Goal: Complete application form

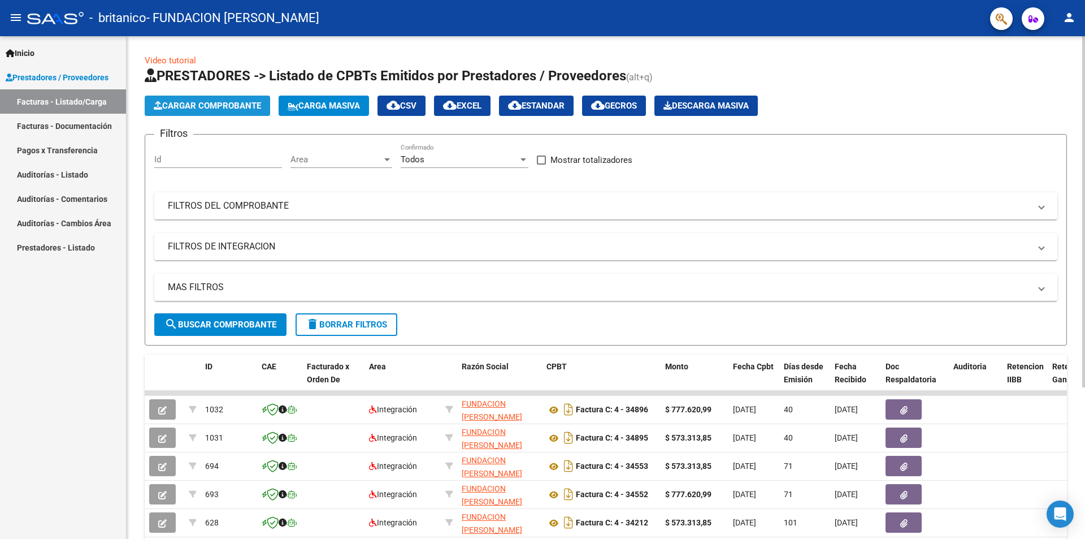
click at [208, 105] on span "Cargar Comprobante" at bounding box center [207, 106] width 107 height 10
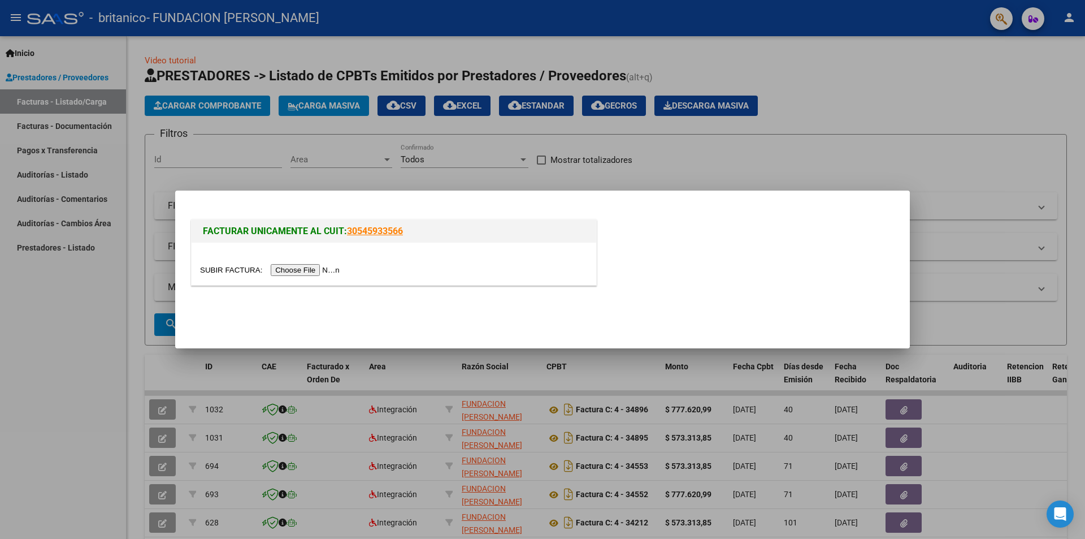
click at [299, 271] on input "file" at bounding box center [271, 270] width 143 height 12
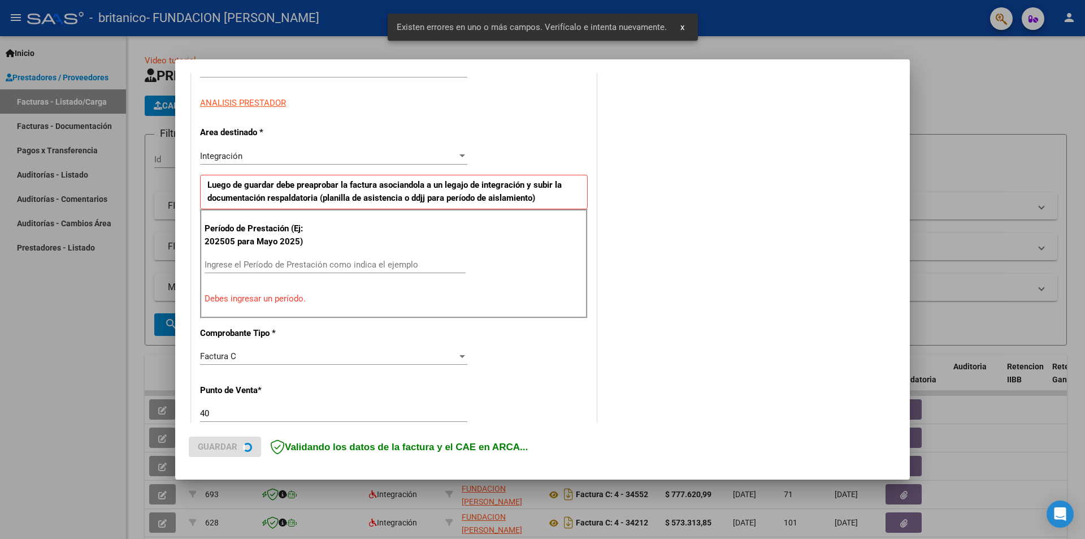
scroll to position [197, 0]
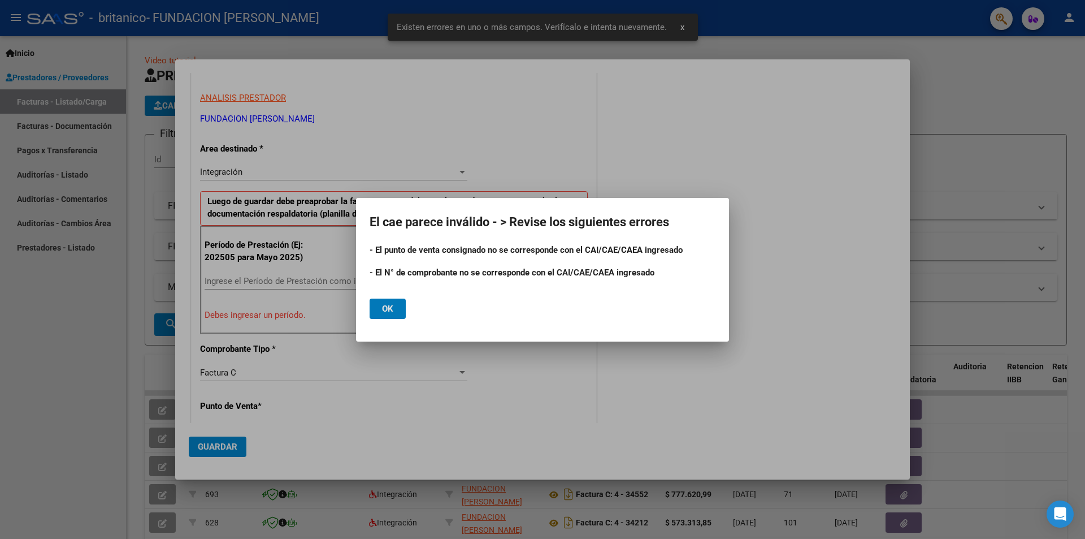
click at [400, 308] on button "Ok" at bounding box center [388, 308] width 36 height 20
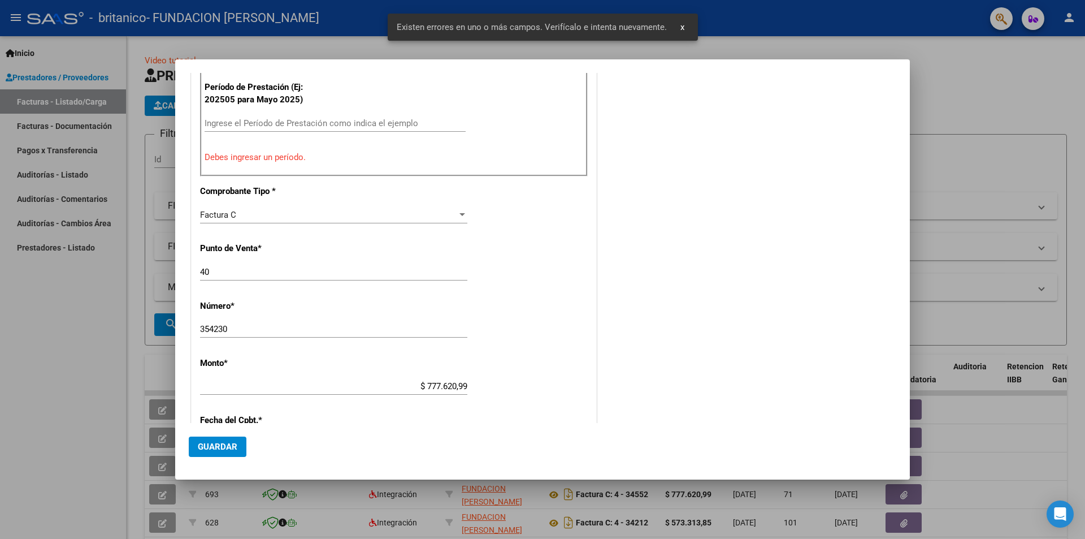
scroll to position [367, 0]
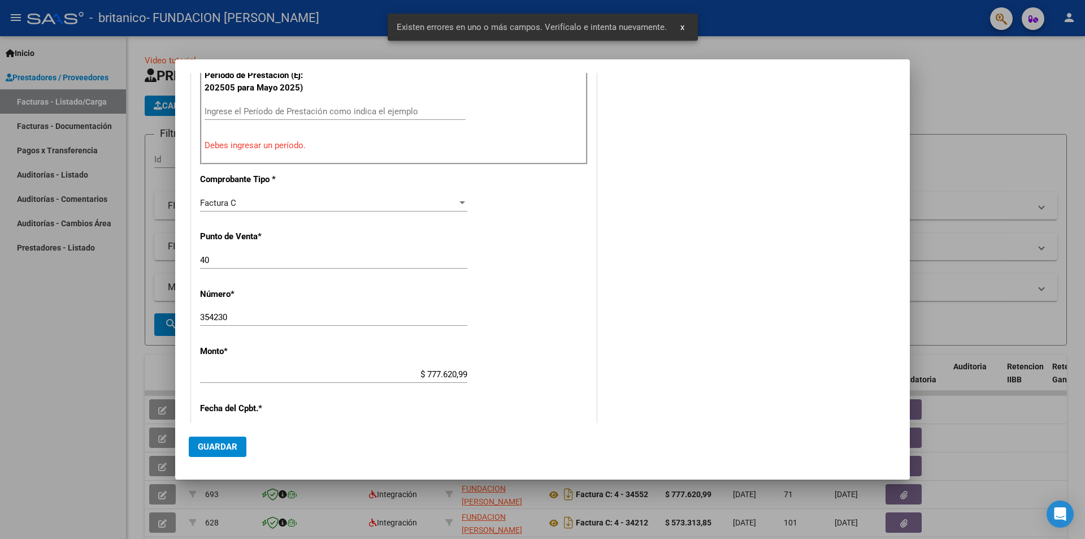
click at [231, 270] on div "40 Ingresar el Nro." at bounding box center [333, 266] width 267 height 28
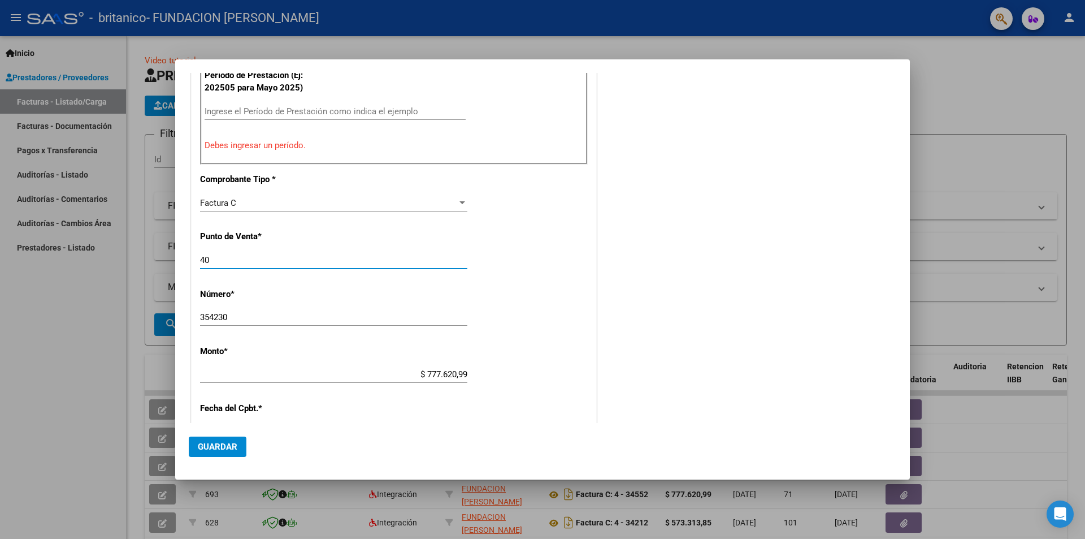
click at [225, 258] on input "40" at bounding box center [333, 260] width 267 height 10
type input "4"
click at [243, 312] on input "354230" at bounding box center [333, 317] width 267 height 10
type input "35423"
click at [285, 106] on input "Ingrese el Período de Prestación como indica el ejemplo" at bounding box center [335, 111] width 261 height 10
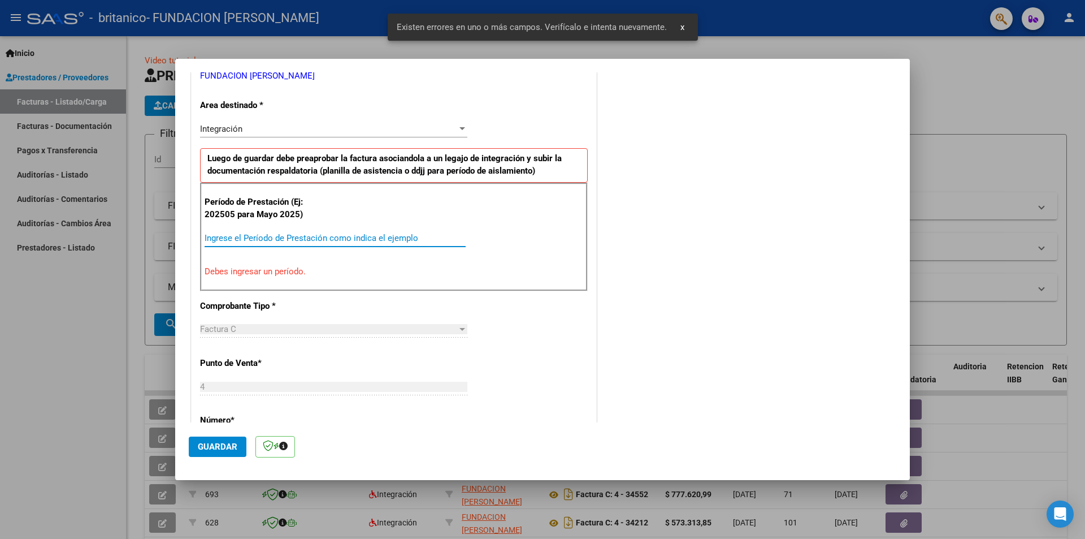
scroll to position [219, 0]
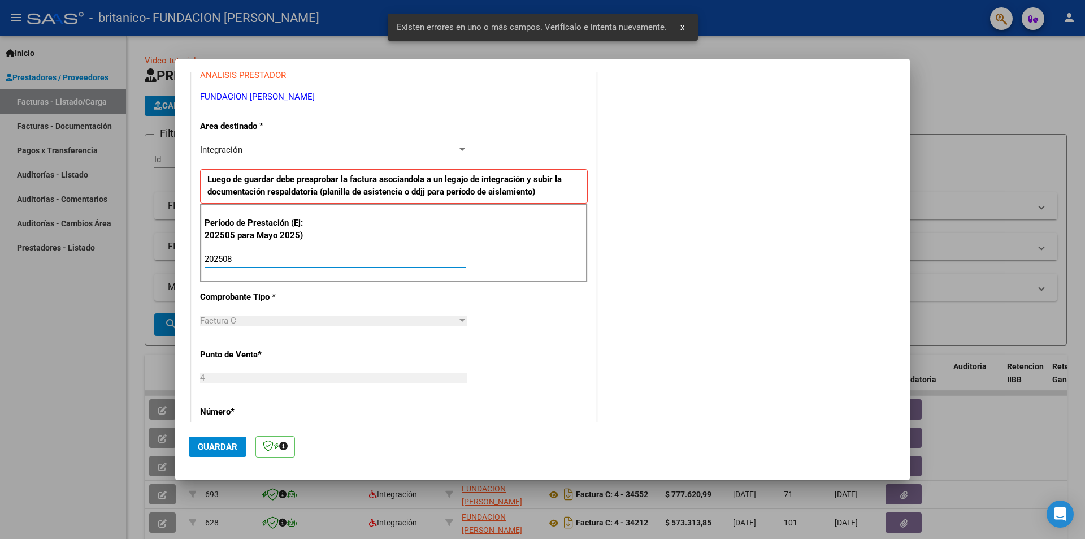
type input "202508"
click at [516, 105] on div "CUIT * 30-68729862-0 Ingresar CUIT ANALISIS PRESTADOR FUNDACION [PERSON_NAME] A…" at bounding box center [394, 420] width 405 height 851
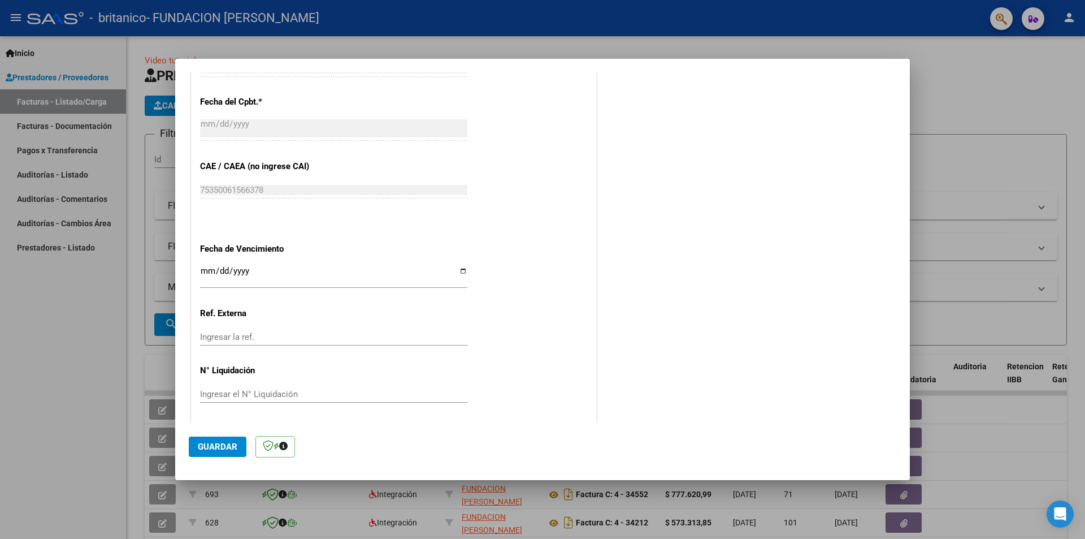
scroll to position [645, 0]
click at [209, 444] on span "Guardar" at bounding box center [218, 446] width 40 height 10
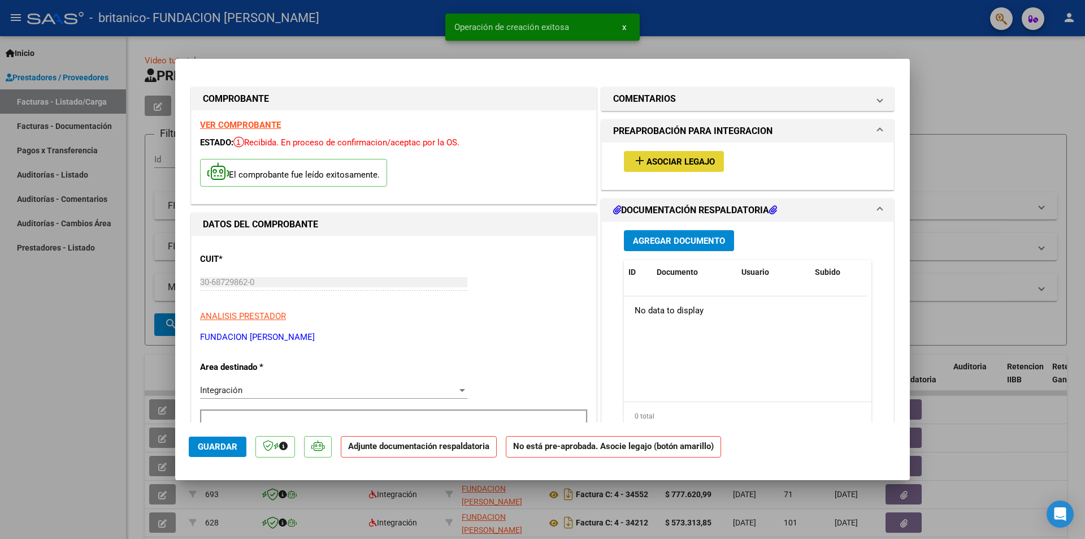
click at [672, 158] on span "Asociar Legajo" at bounding box center [681, 162] width 68 height 10
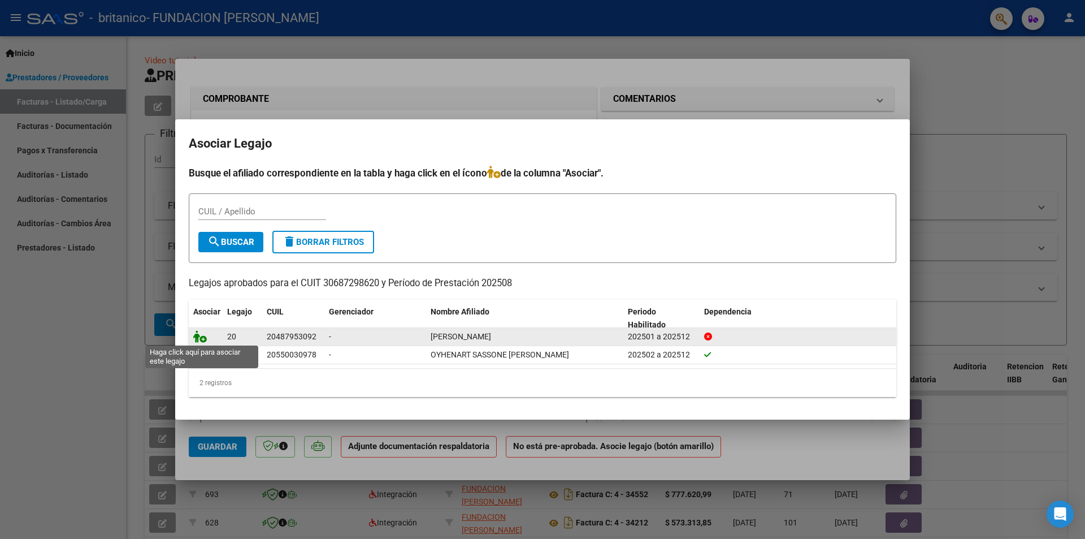
click at [201, 336] on icon at bounding box center [200, 336] width 14 height 12
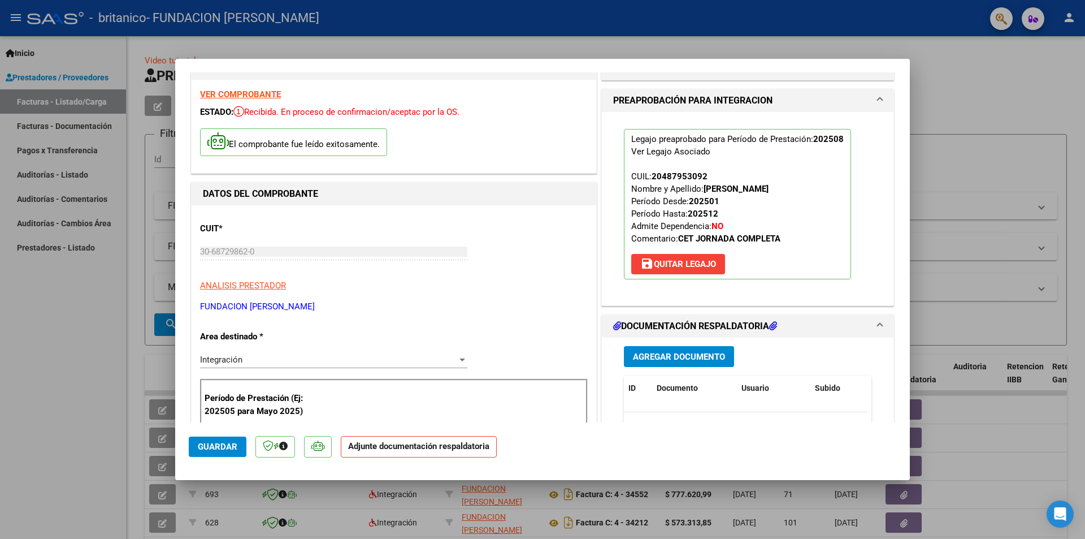
scroll to position [113, 0]
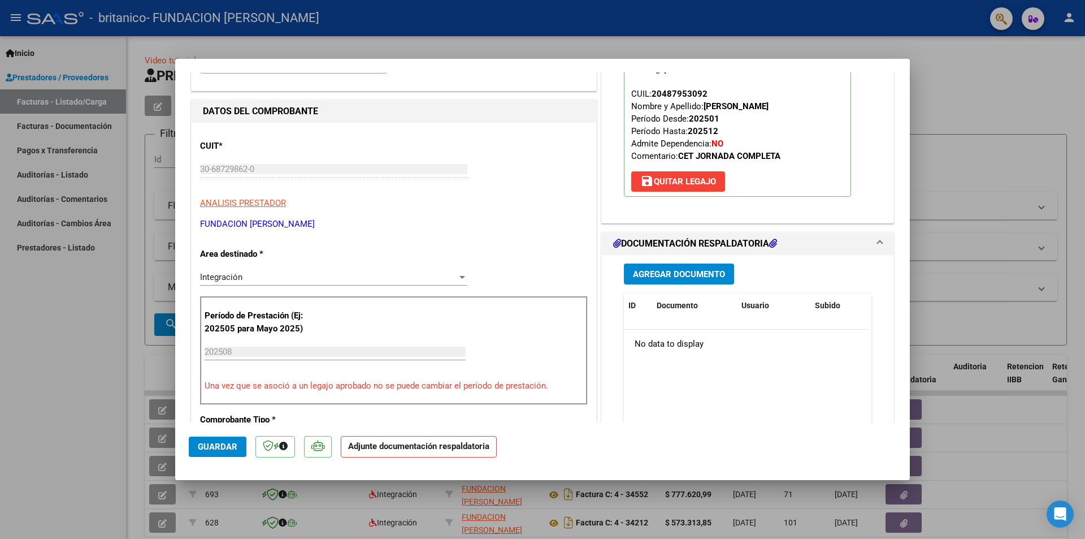
click at [662, 272] on span "Agregar Documento" at bounding box center [679, 274] width 92 height 10
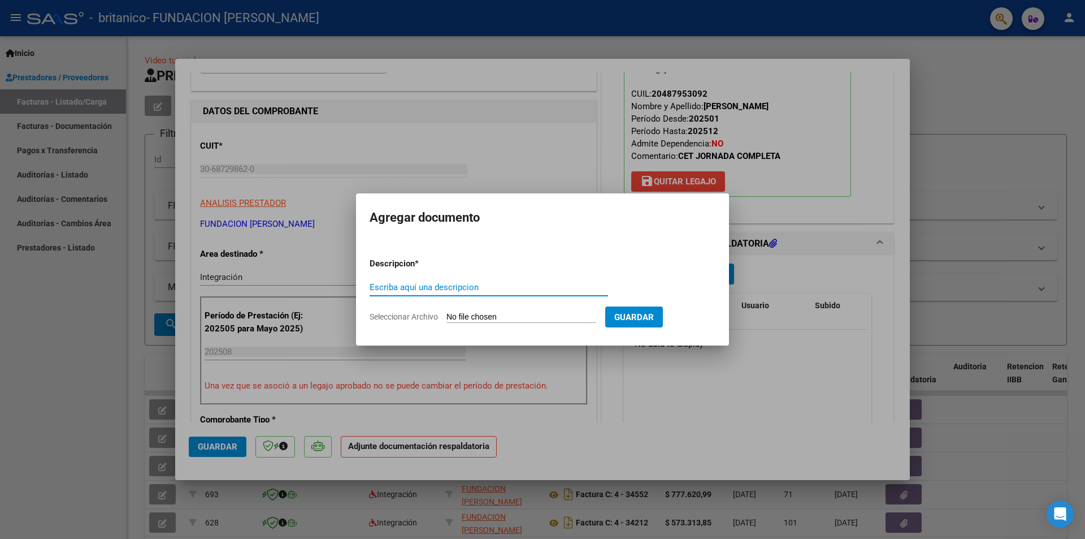
click at [510, 288] on input "Escriba aquí una descripcion" at bounding box center [489, 287] width 239 height 10
type input "PLANILLA DE ASISTENCIA"
click at [407, 318] on span "Seleccionar Archivo" at bounding box center [404, 316] width 68 height 9
click at [447, 318] on input "Seleccionar Archivo" at bounding box center [522, 317] width 150 height 11
type input "C:\fakepath\PA [PERSON_NAME][DATE].pdf"
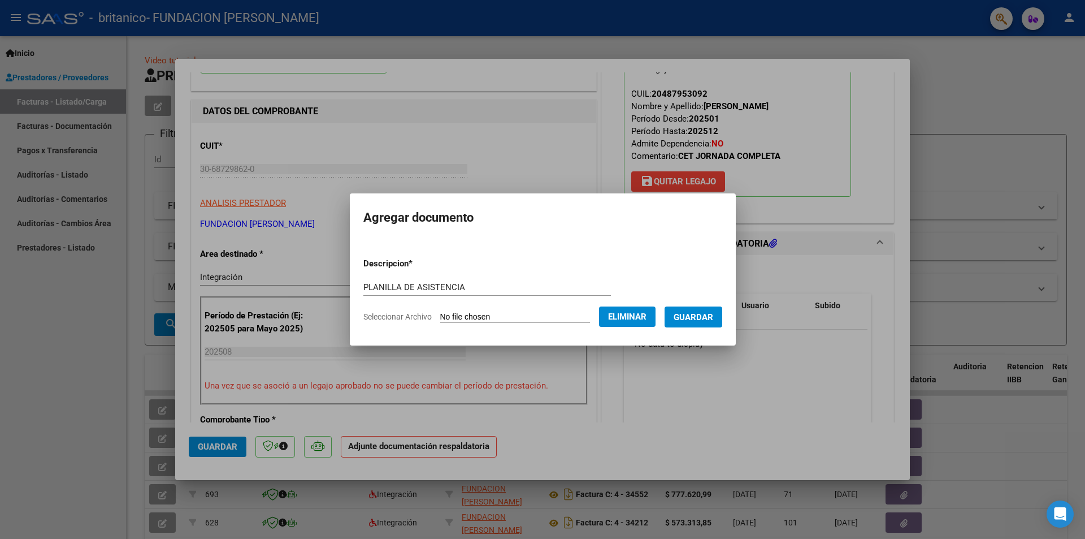
click at [712, 315] on span "Guardar" at bounding box center [694, 317] width 40 height 10
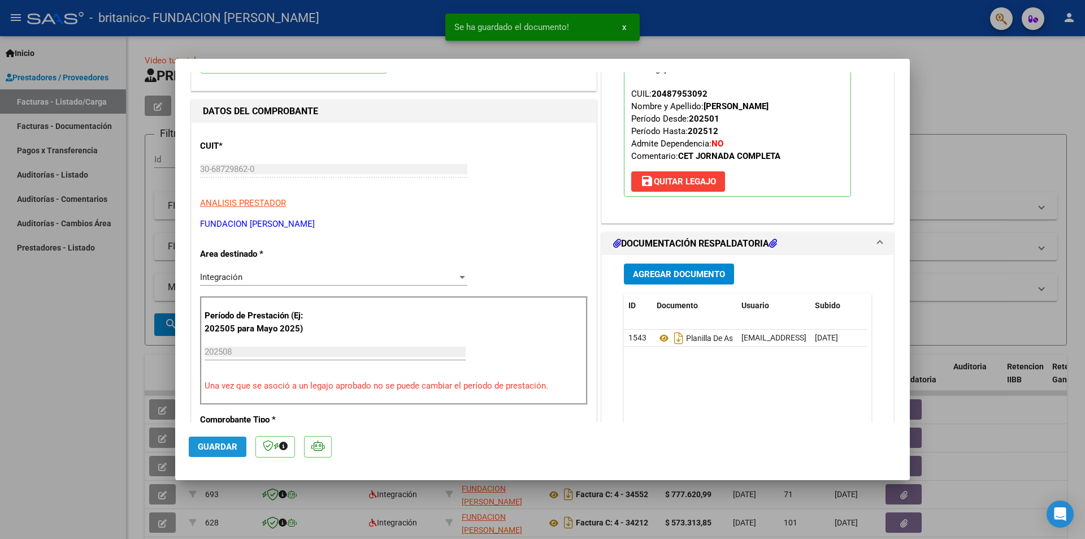
click at [218, 441] on span "Guardar" at bounding box center [218, 446] width 40 height 10
type input "$ 0,00"
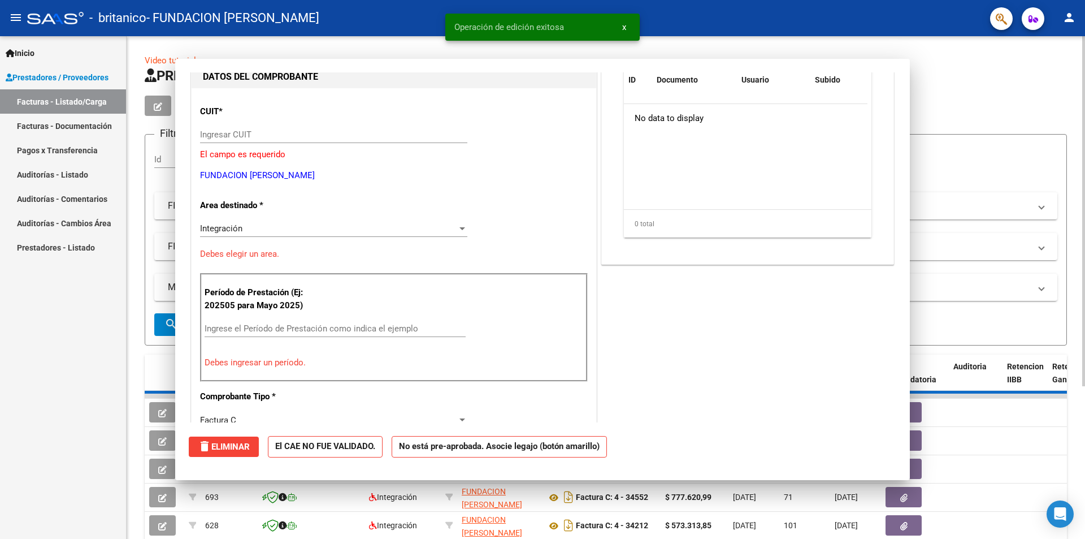
scroll to position [120, 0]
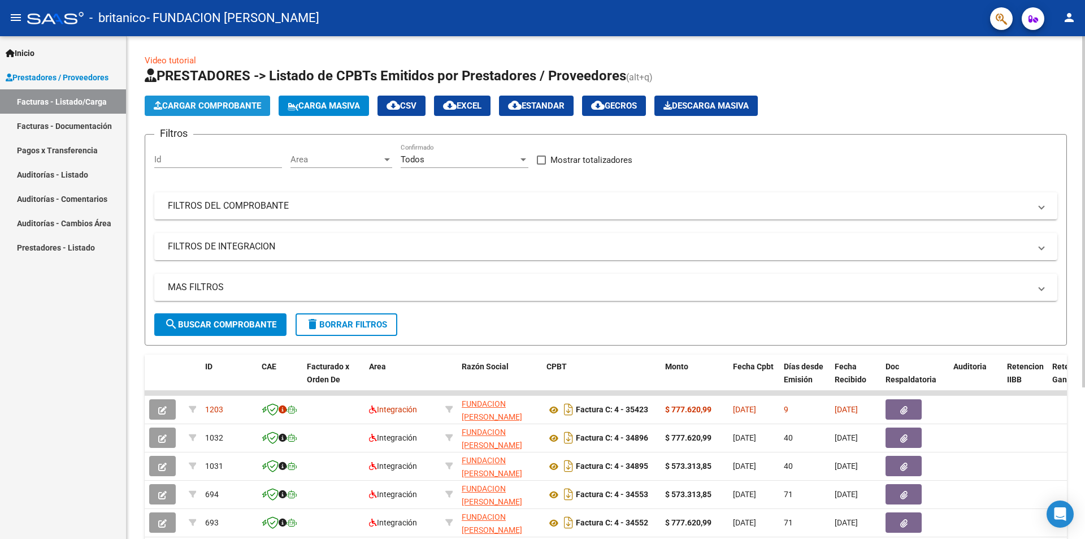
click at [214, 103] on span "Cargar Comprobante" at bounding box center [207, 106] width 107 height 10
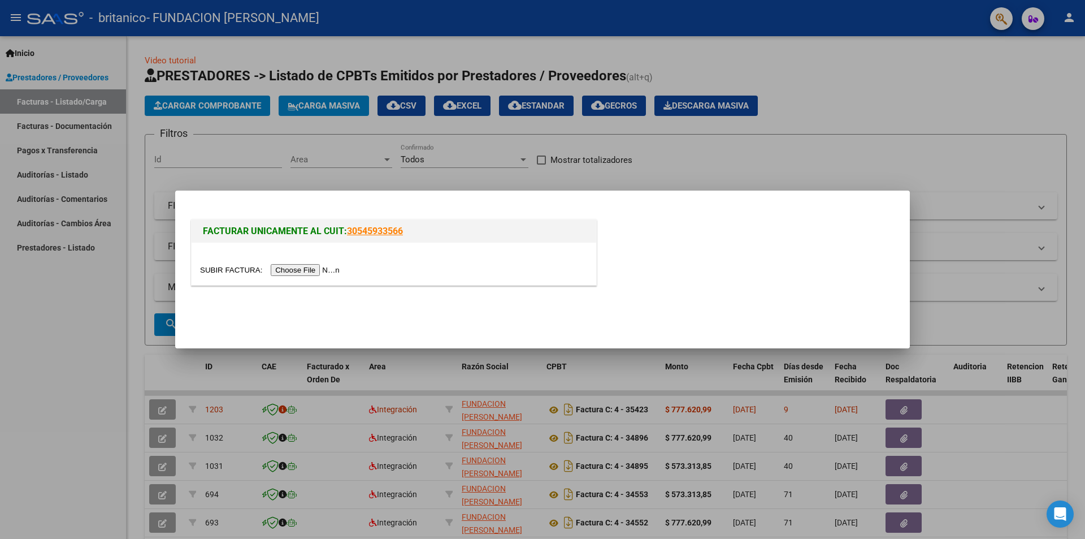
click at [307, 268] on input "file" at bounding box center [271, 270] width 143 height 12
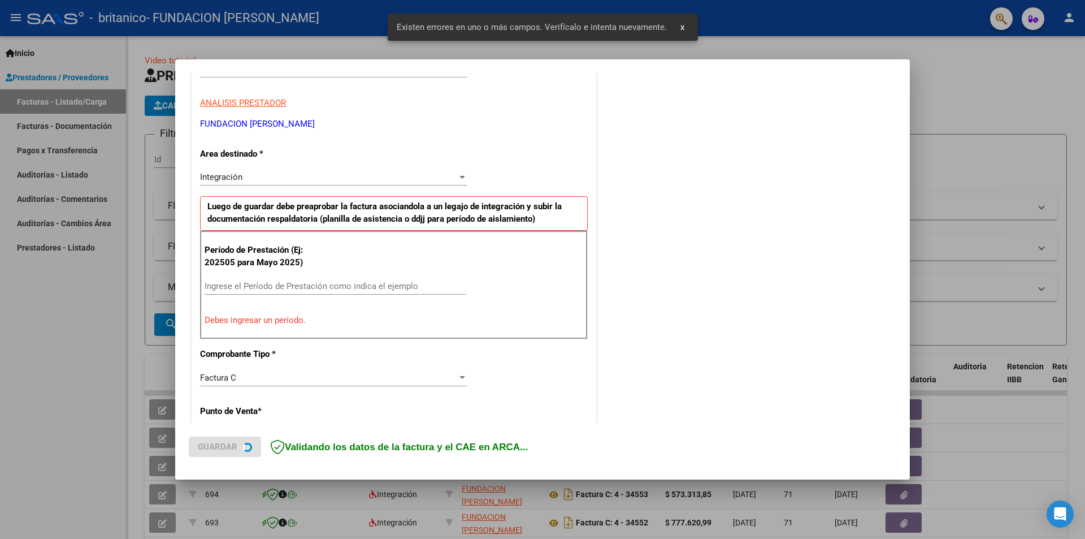
scroll to position [197, 0]
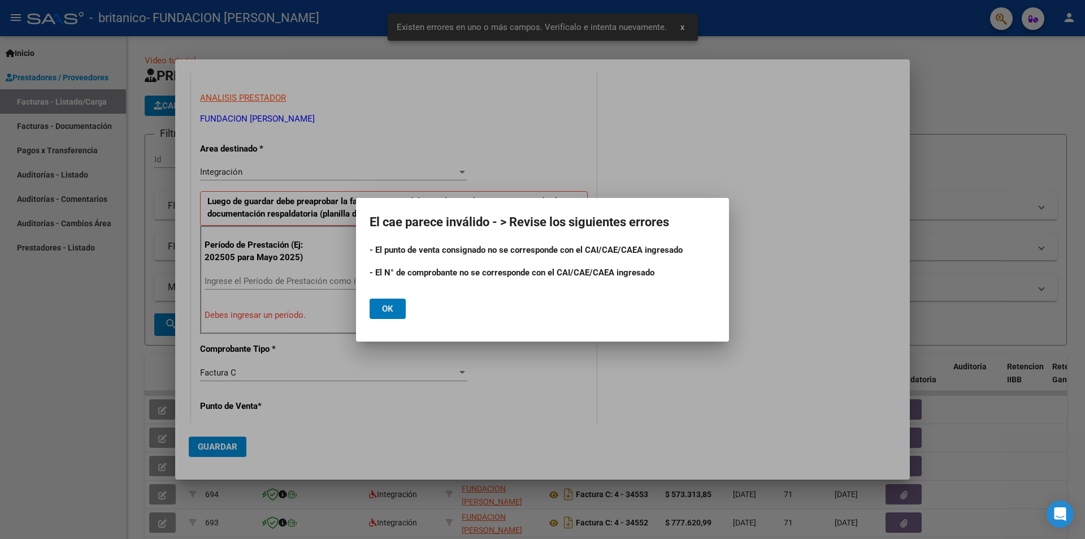
click at [392, 304] on span "Ok" at bounding box center [387, 309] width 11 height 10
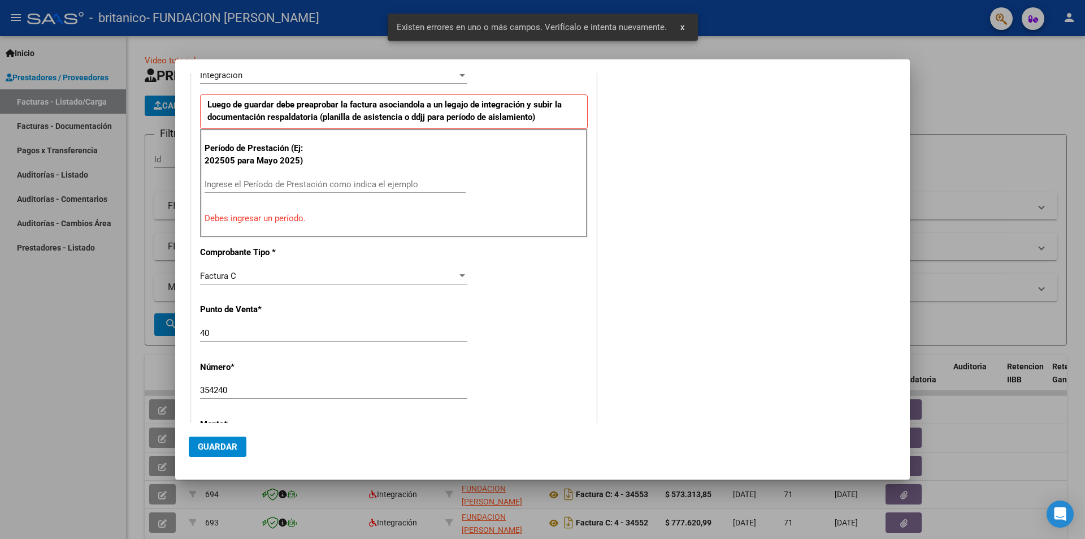
scroll to position [367, 0]
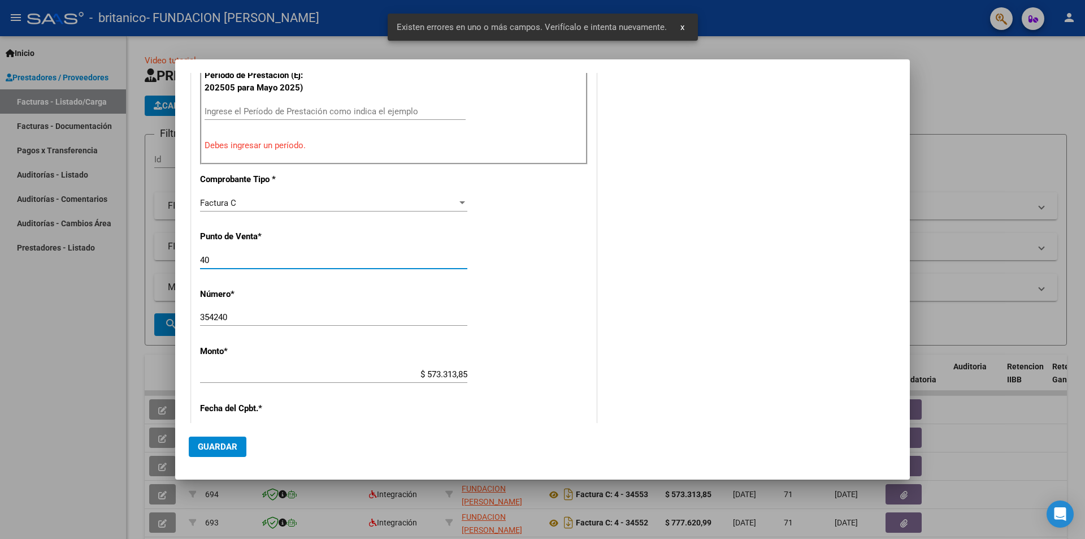
click at [257, 261] on input "40" at bounding box center [333, 260] width 267 height 10
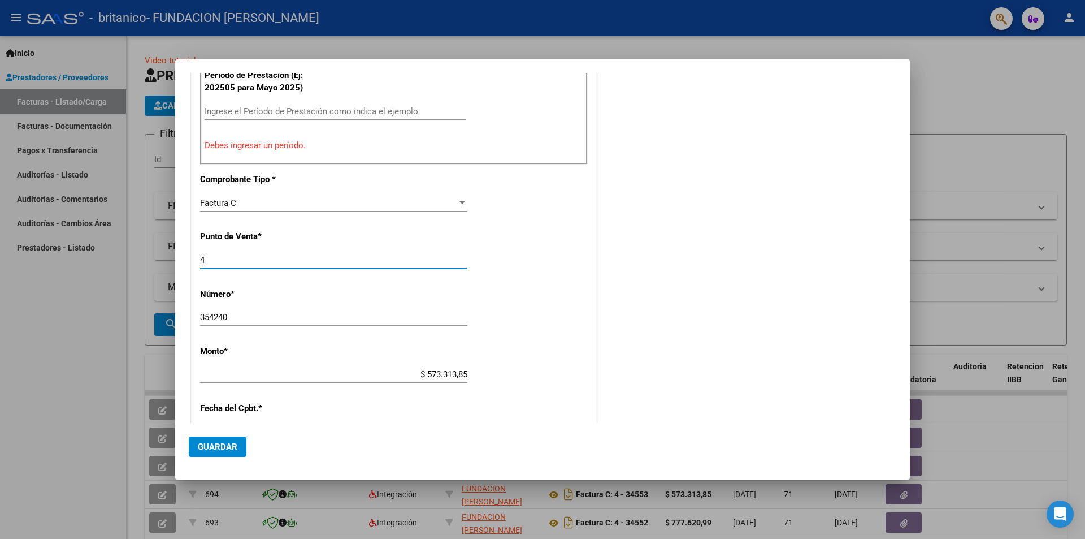
type input "4"
click at [232, 315] on input "354240" at bounding box center [333, 317] width 267 height 10
type input "35424"
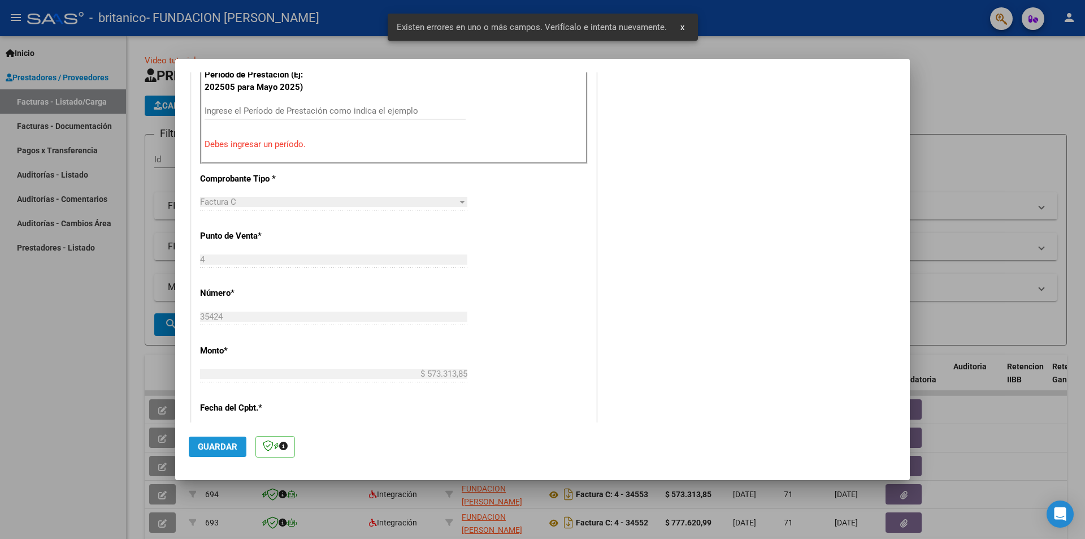
click at [214, 447] on span "Guardar" at bounding box center [218, 446] width 40 height 10
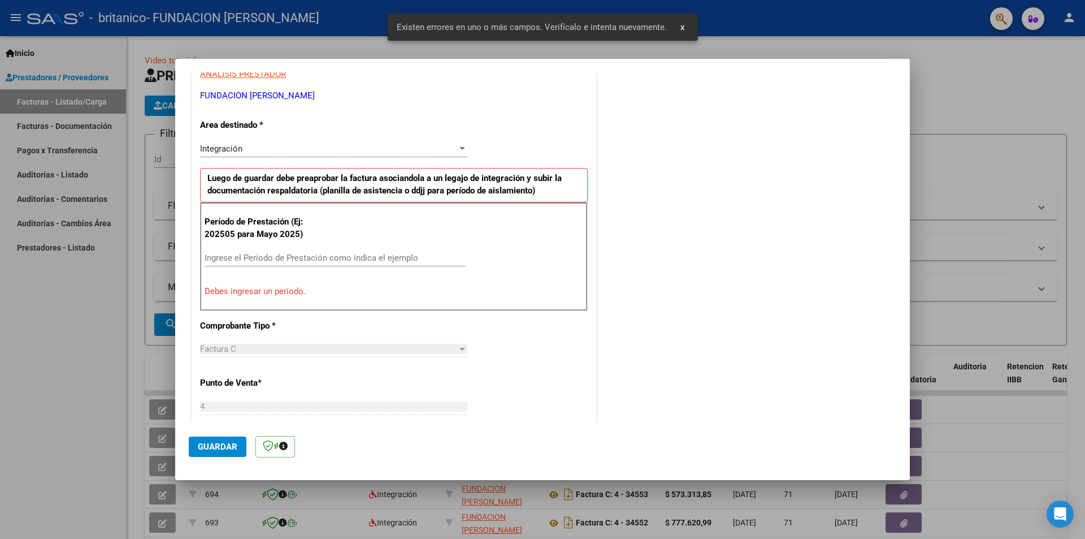
scroll to position [219, 0]
click at [253, 257] on input "Ingrese el Período de Prestación como indica el ejemplo" at bounding box center [335, 259] width 261 height 10
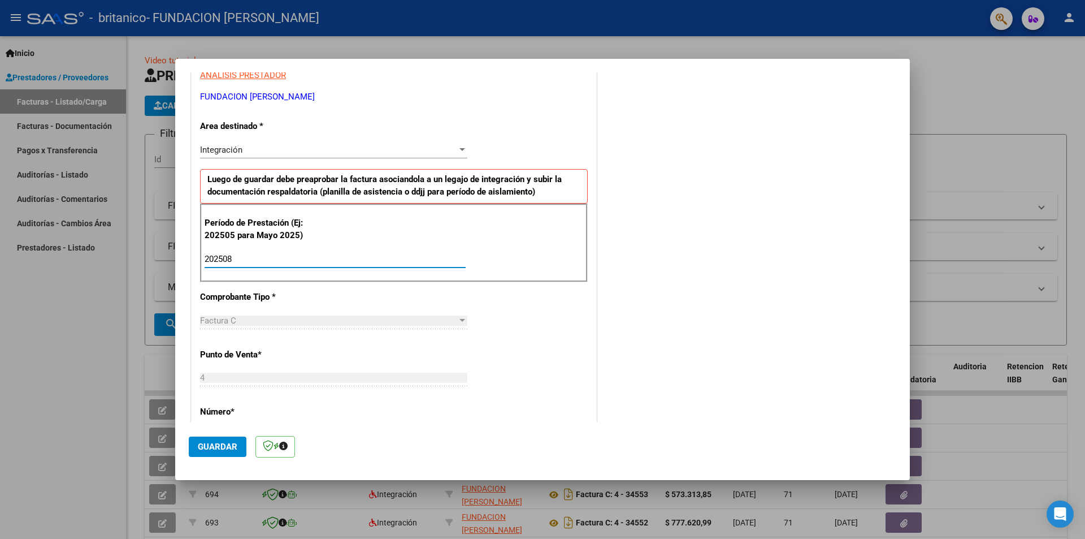
type input "202508"
click at [210, 443] on span "Guardar" at bounding box center [218, 446] width 40 height 10
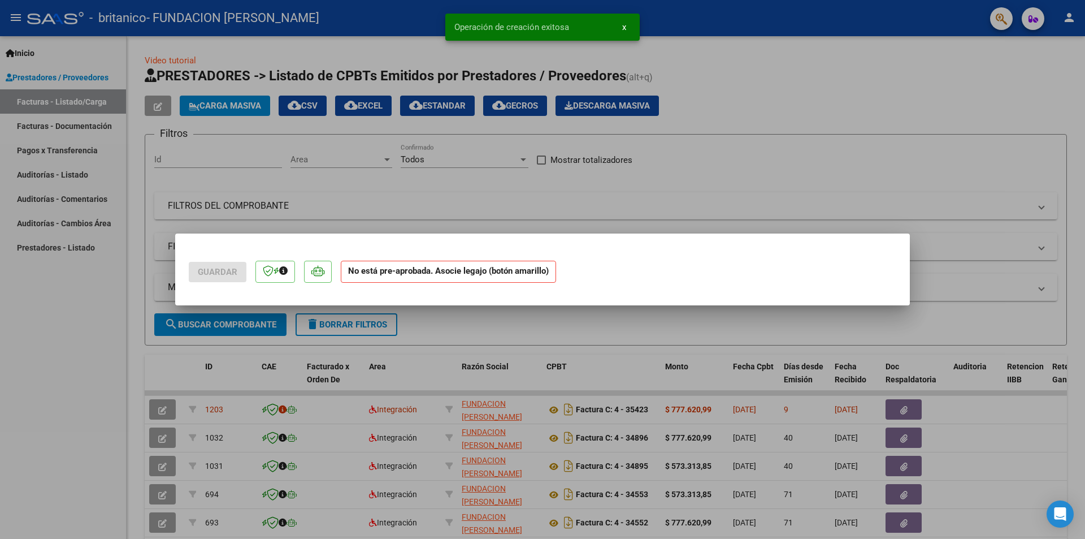
scroll to position [0, 0]
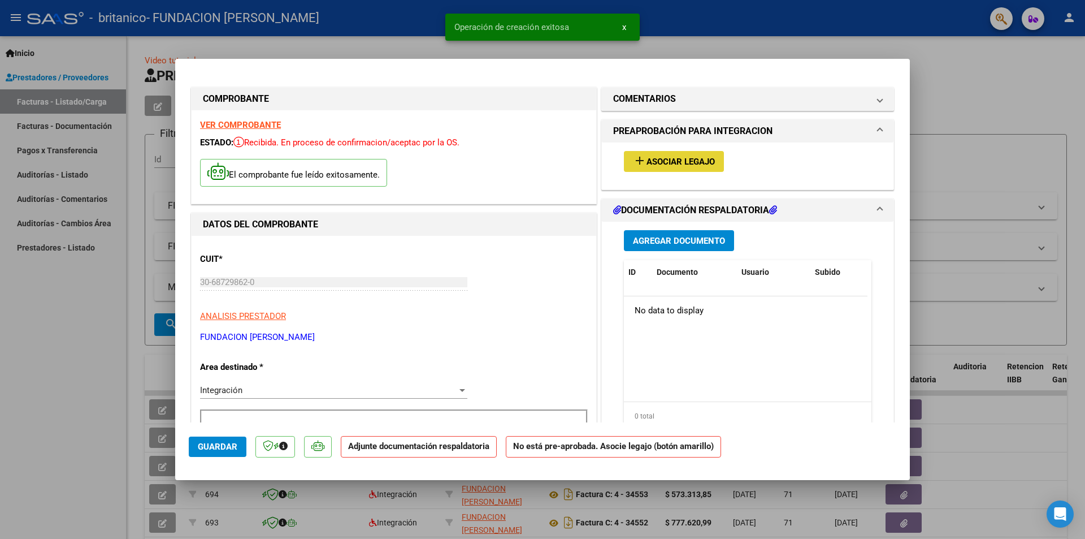
click at [663, 160] on span "Asociar Legajo" at bounding box center [681, 162] width 68 height 10
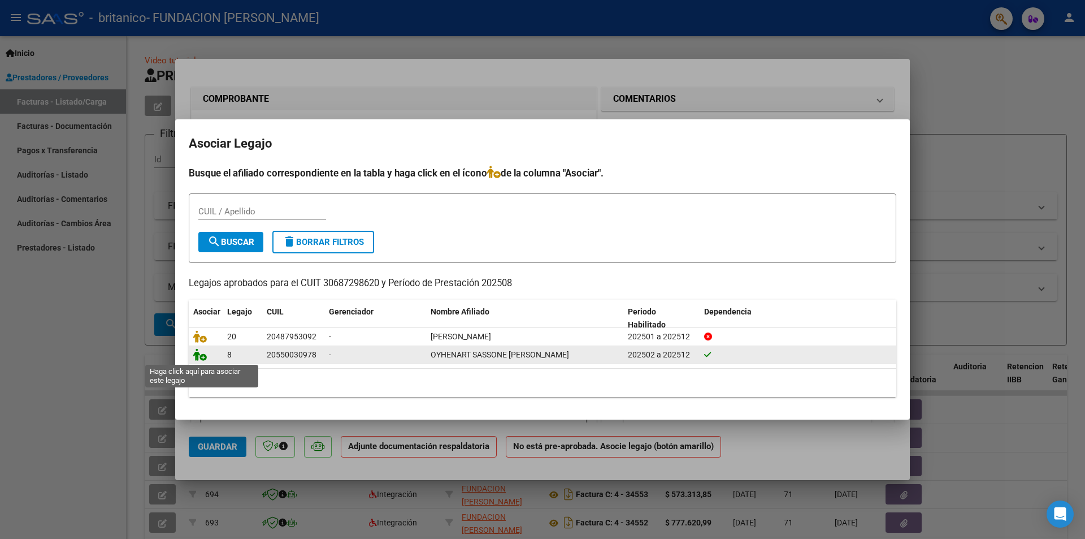
click at [196, 356] on icon at bounding box center [200, 354] width 14 height 12
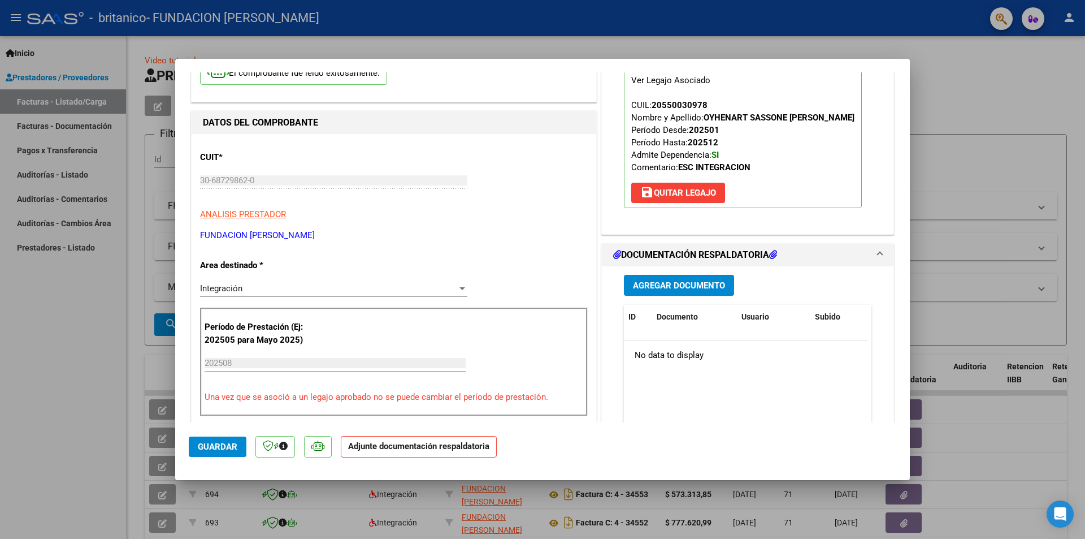
scroll to position [113, 0]
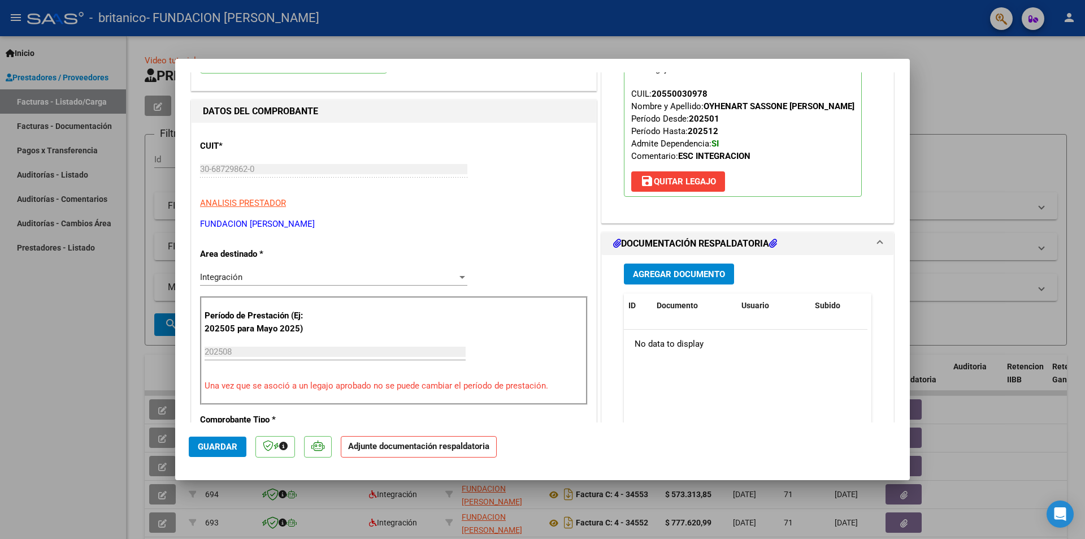
click at [661, 278] on span "Agregar Documento" at bounding box center [679, 274] width 92 height 10
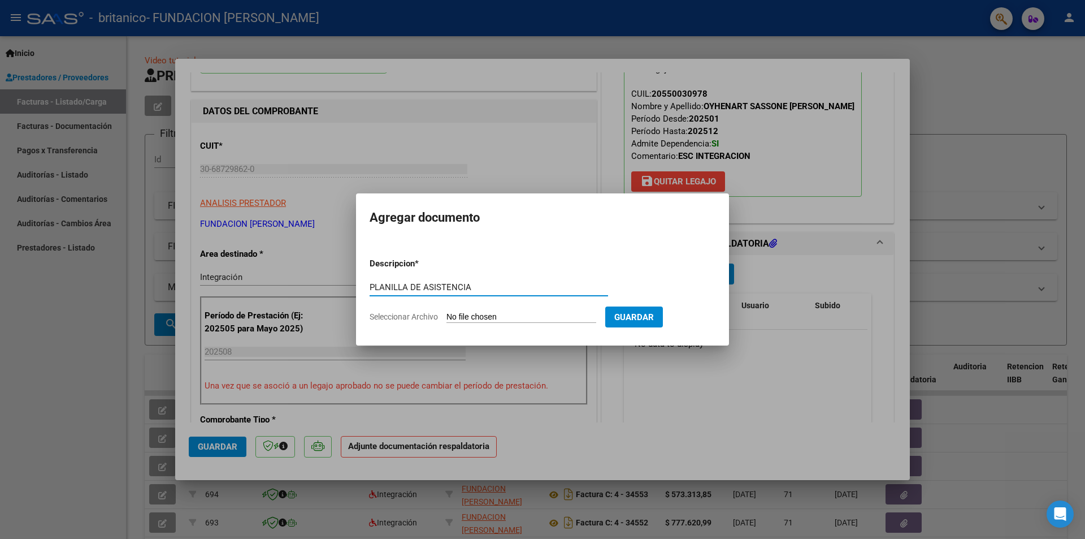
type input "PLANILLA DE ASISTENCIA"
click at [398, 315] on span "Seleccionar Archivo" at bounding box center [404, 316] width 68 height 9
click at [447, 315] on input "Seleccionar Archivo" at bounding box center [522, 317] width 150 height 11
type input "C:\fakepath\PA OYHENART SASSONE [DATE].pdf"
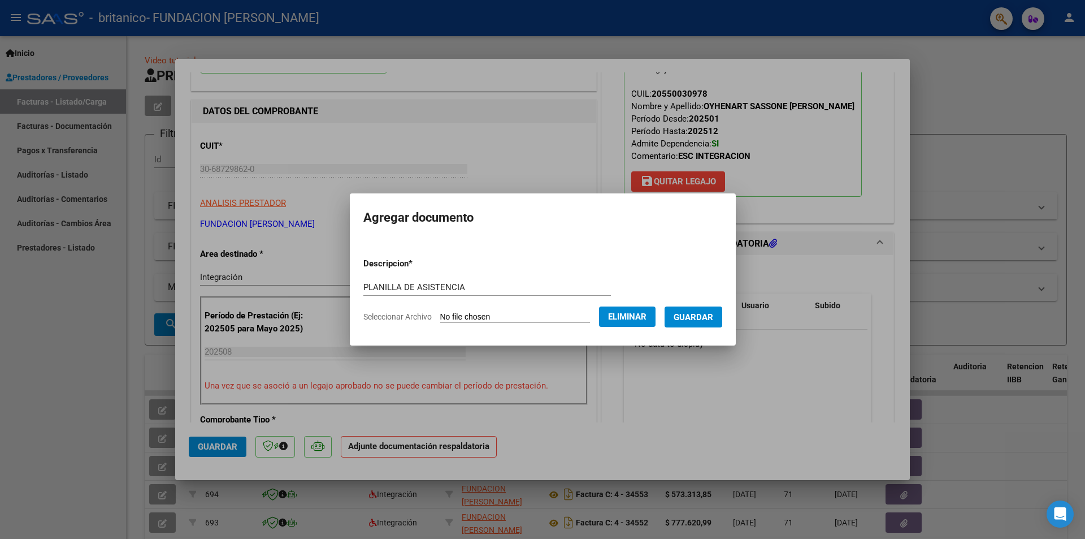
click at [706, 311] on span "Guardar" at bounding box center [694, 316] width 40 height 10
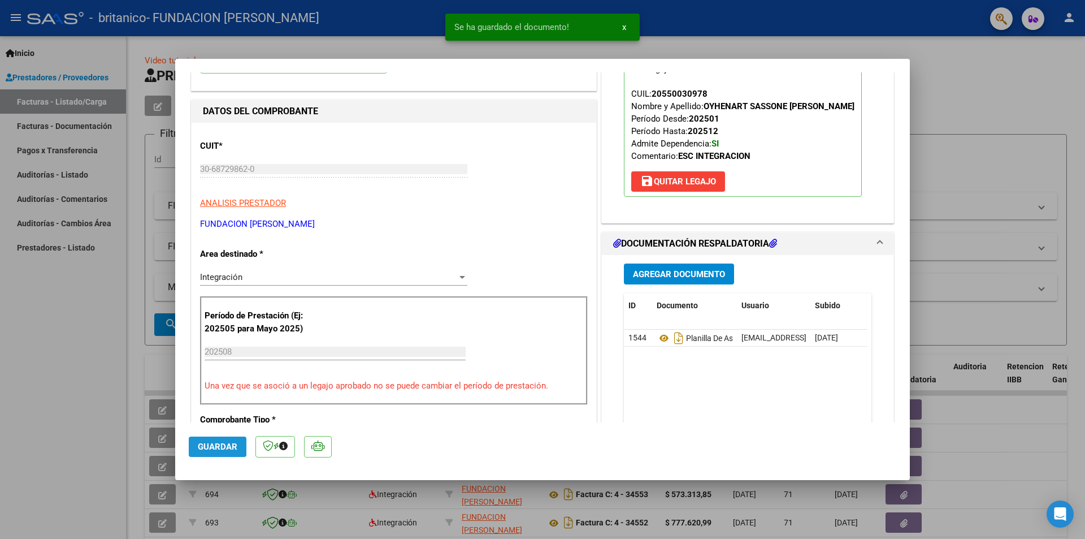
click at [211, 440] on button "Guardar" at bounding box center [218, 446] width 58 height 20
type input "$ 0,00"
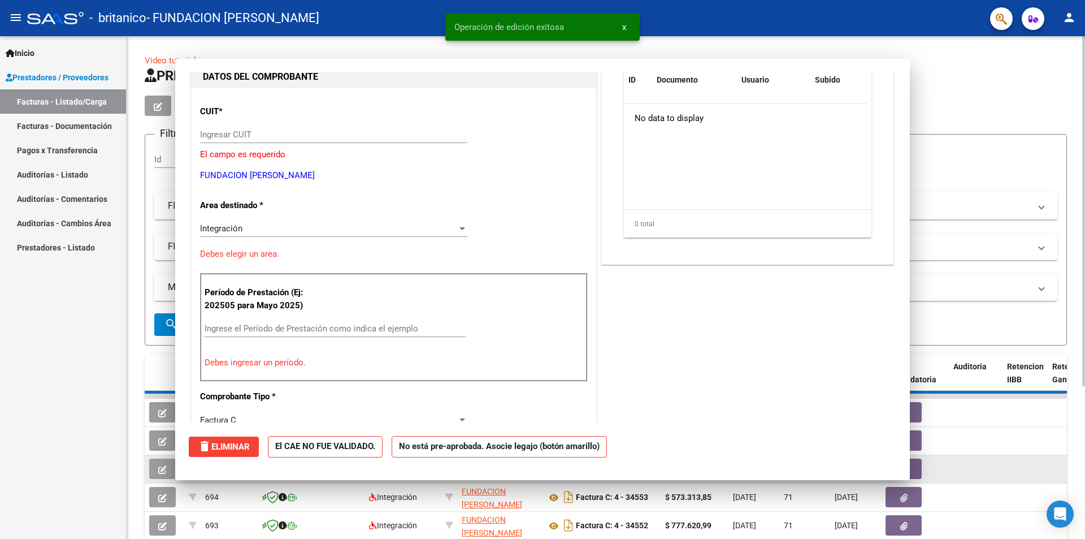
scroll to position [120, 0]
